Goal: Navigation & Orientation: Find specific page/section

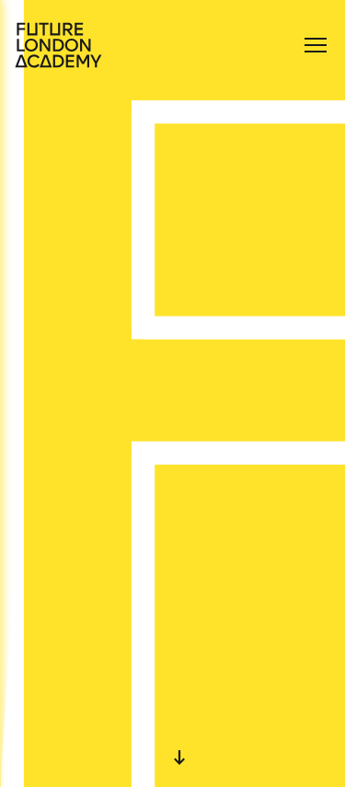
click at [322, 49] on div at bounding box center [315, 44] width 29 height 29
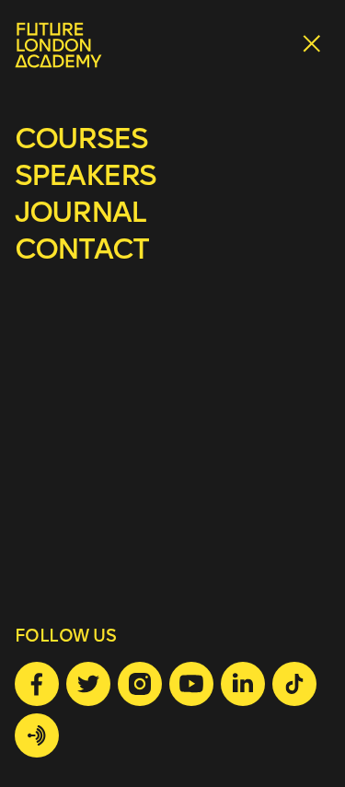
click at [106, 176] on link "speakers" at bounding box center [85, 175] width 141 height 34
